Goal: Transaction & Acquisition: Purchase product/service

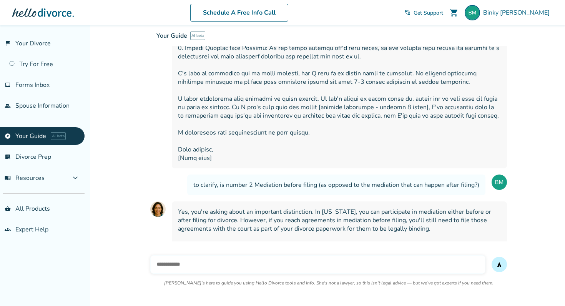
scroll to position [10112, 0]
click at [63, 181] on button "menu_book Resources expand_more" at bounding box center [42, 178] width 85 height 18
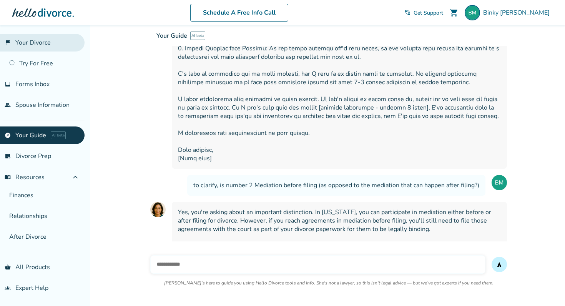
click at [63, 49] on link "flag_2 Your Divorce" at bounding box center [42, 43] width 85 height 18
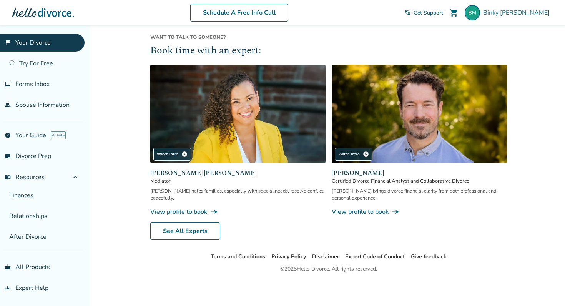
scroll to position [701, 0]
click at [359, 213] on link "View profile to book line_end_arrow_notch" at bounding box center [419, 211] width 175 height 8
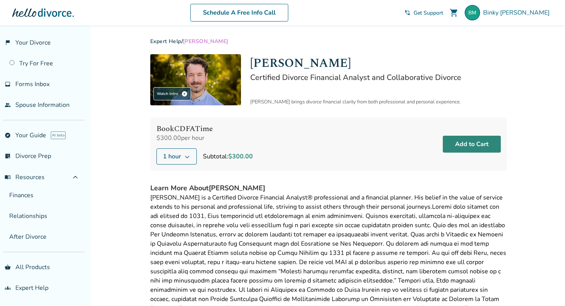
click at [458, 146] on button "Add to Cart" at bounding box center [472, 144] width 58 height 17
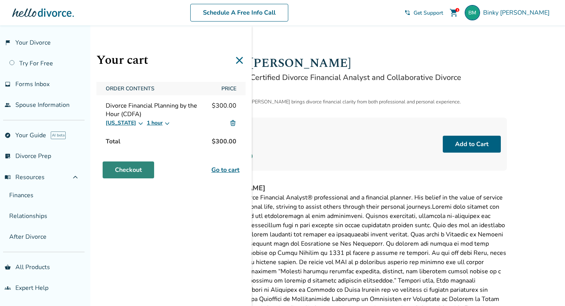
click at [153, 169] on link "Checkout" at bounding box center [128, 169] width 51 height 17
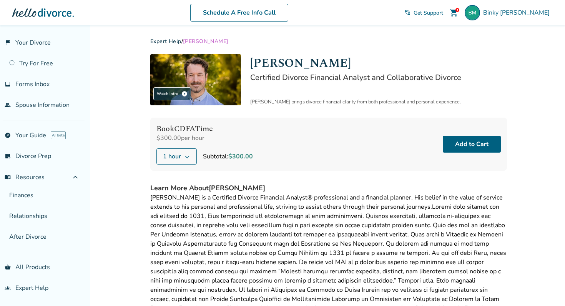
scroll to position [481, 0]
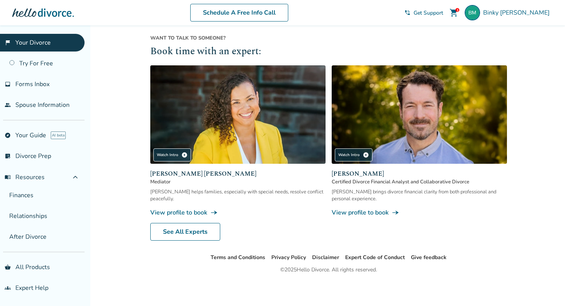
click at [443, 13] on span "Get Support" at bounding box center [428, 12] width 30 height 7
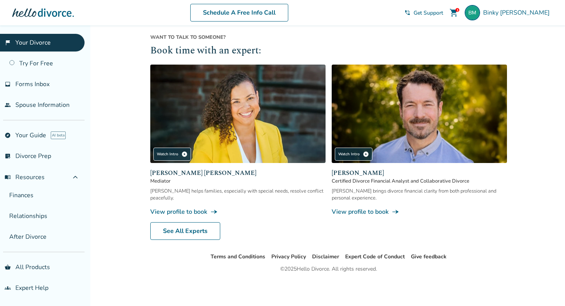
scroll to position [701, 0]
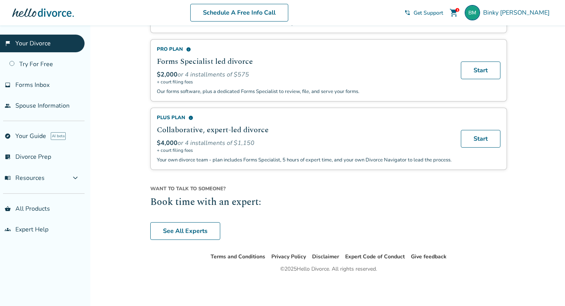
scroll to position [549, 0]
click at [39, 87] on span "Forms Inbox" at bounding box center [32, 85] width 34 height 8
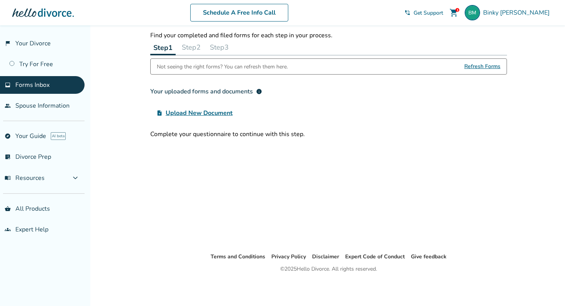
scroll to position [25, 0]
click at [38, 102] on link "people Spouse Information" at bounding box center [42, 106] width 85 height 18
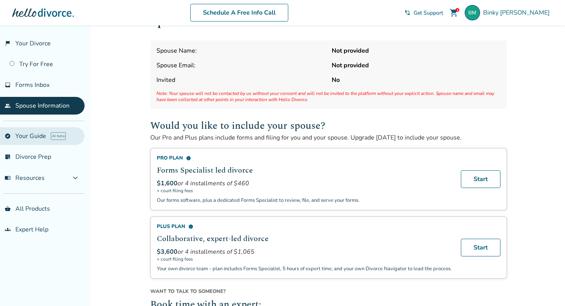
click at [38, 136] on link "explore Your Guide AI beta" at bounding box center [42, 136] width 85 height 18
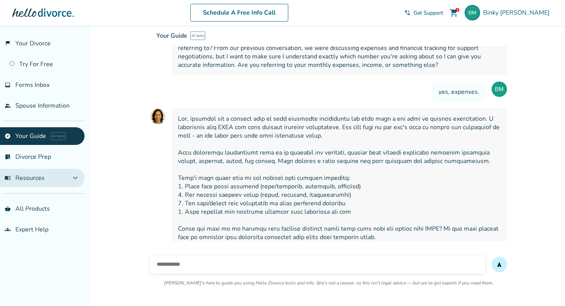
scroll to position [3268, 0]
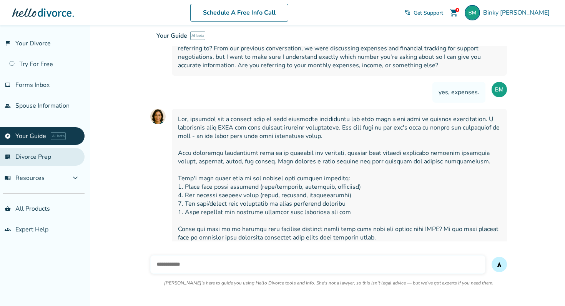
click at [47, 162] on link "list_alt_check Divorce Prep" at bounding box center [42, 157] width 85 height 18
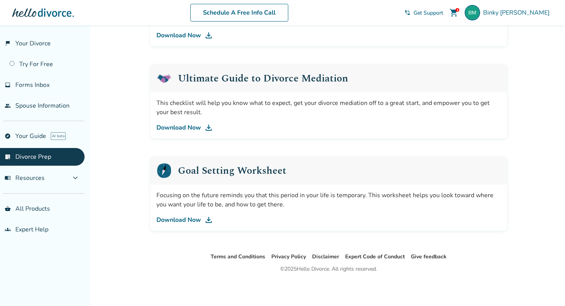
scroll to position [446, 0]
click at [45, 177] on button "menu_book Resources expand_more" at bounding box center [42, 178] width 85 height 18
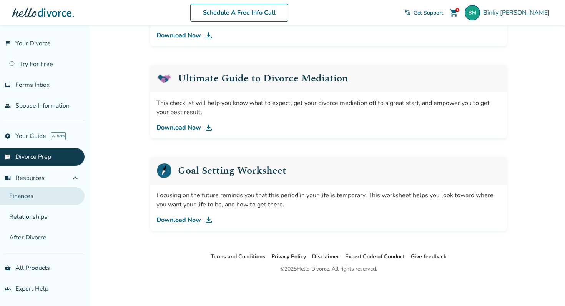
click at [45, 199] on link "Finances" at bounding box center [42, 196] width 85 height 18
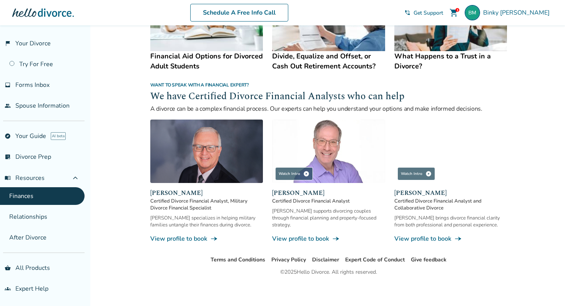
scroll to position [459, 0]
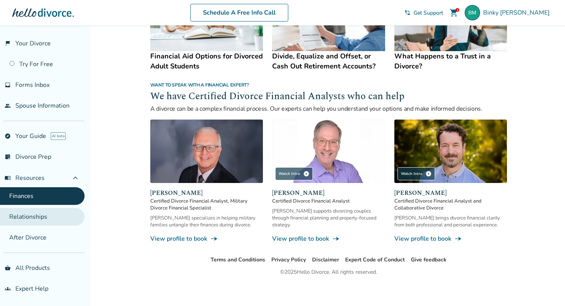
click at [57, 218] on link "Relationships" at bounding box center [42, 217] width 85 height 18
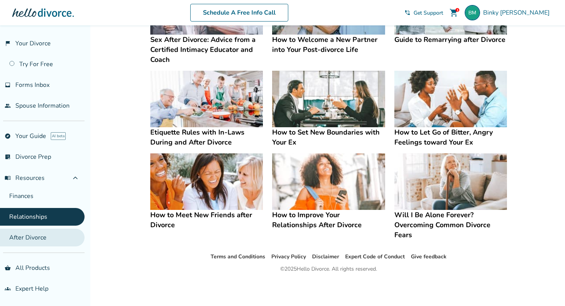
scroll to position [190, 0]
click at [40, 239] on link "After Divorce" at bounding box center [42, 238] width 85 height 18
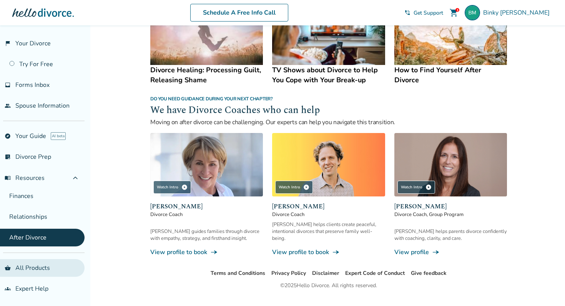
scroll to position [638, 0]
click at [32, 266] on link "shopping_basket All Products" at bounding box center [42, 268] width 85 height 18
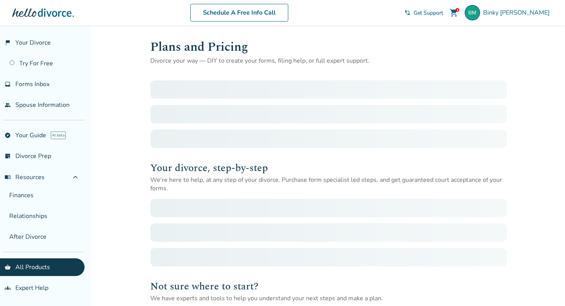
scroll to position [1, 0]
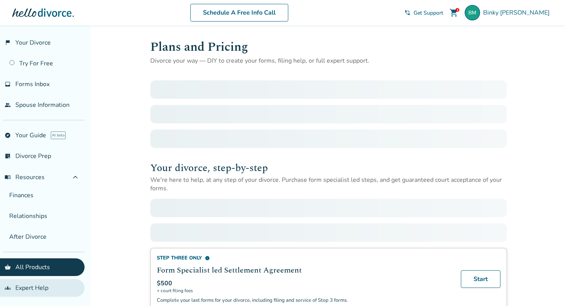
click at [42, 288] on link "groups Expert Help" at bounding box center [42, 288] width 85 height 18
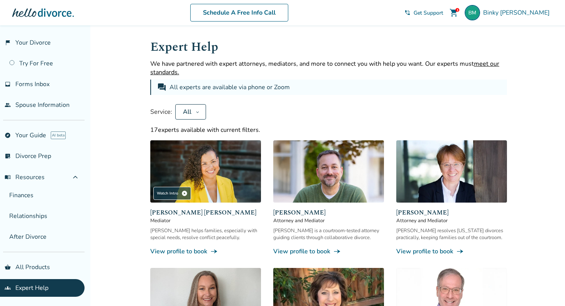
click at [297, 250] on link "View profile to book line_end_arrow_notch" at bounding box center [328, 251] width 111 height 8
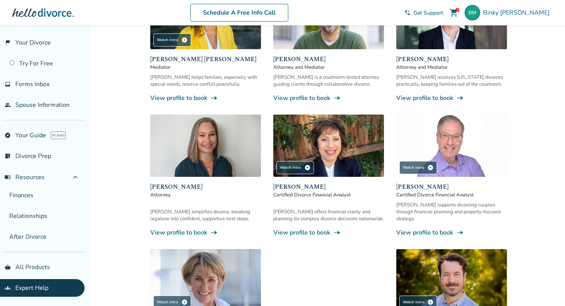
scroll to position [154, 0]
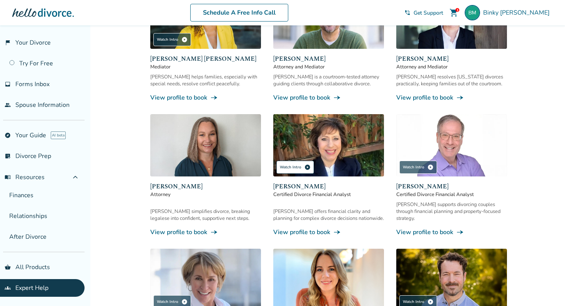
click at [305, 167] on span "play_circle" at bounding box center [307, 167] width 6 height 6
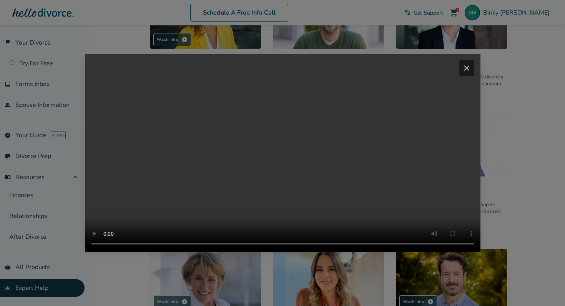
click at [270, 157] on video "Your browser does not support the video tag." at bounding box center [282, 153] width 395 height 198
